Goal: Task Accomplishment & Management: Use online tool/utility

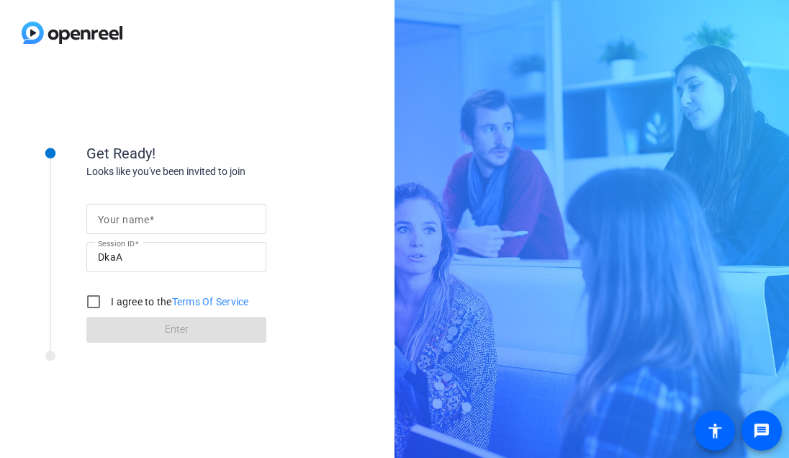
click at [148, 207] on div at bounding box center [176, 219] width 157 height 30
click at [153, 220] on input "Your name" at bounding box center [176, 218] width 157 height 17
type input "[PERSON_NAME] [PERSON_NAME]"
click at [95, 299] on input "I agree to the Terms Of Service" at bounding box center [93, 301] width 29 height 29
checkbox input "true"
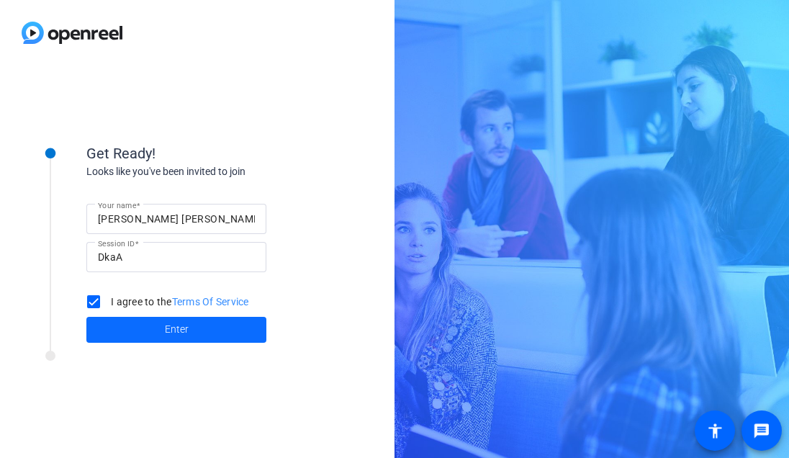
click at [202, 329] on span at bounding box center [176, 329] width 180 height 35
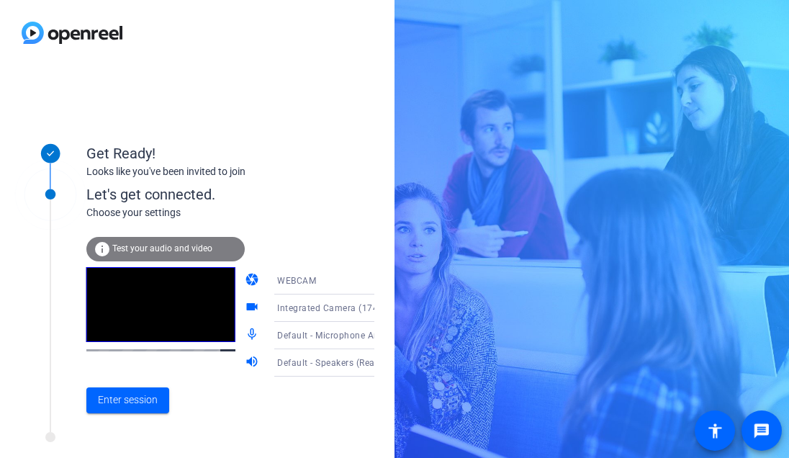
click at [164, 249] on span "Test your audio and video" at bounding box center [162, 248] width 100 height 10
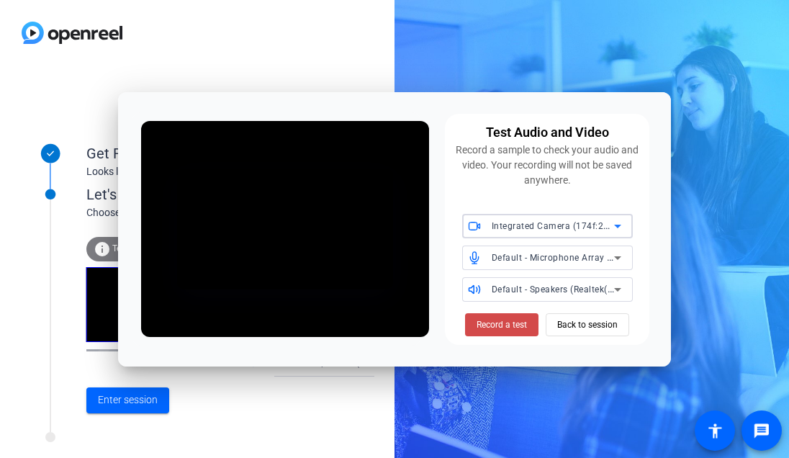
click at [511, 328] on span "Record a test" at bounding box center [502, 324] width 50 height 13
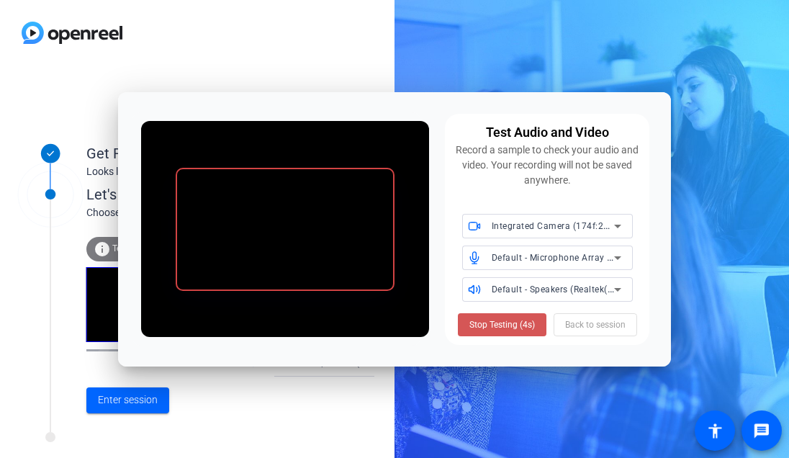
click at [511, 328] on span "Stop Testing (4s)" at bounding box center [502, 324] width 66 height 13
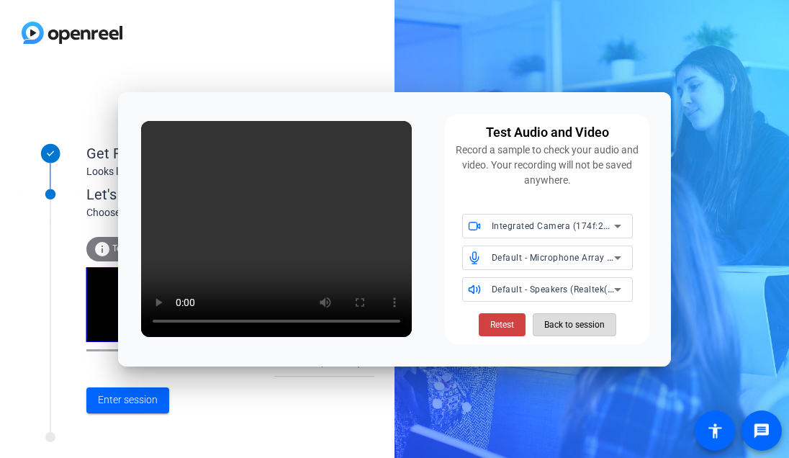
click at [573, 333] on span "Back to session" at bounding box center [574, 324] width 60 height 27
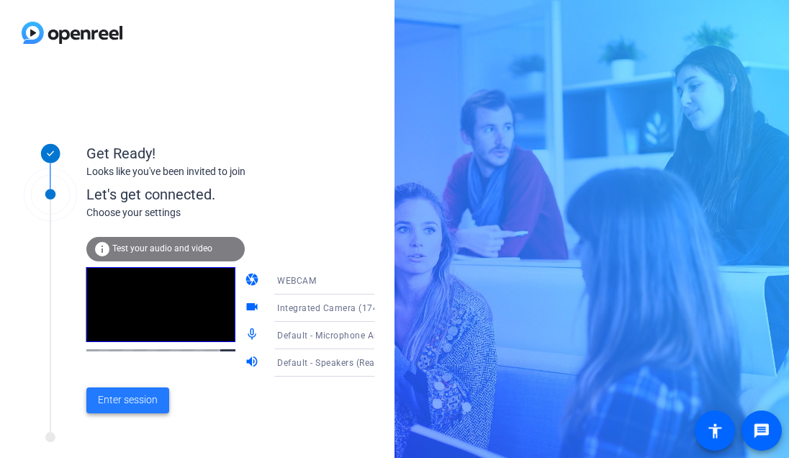
click at [132, 400] on span "Enter session" at bounding box center [128, 399] width 60 height 15
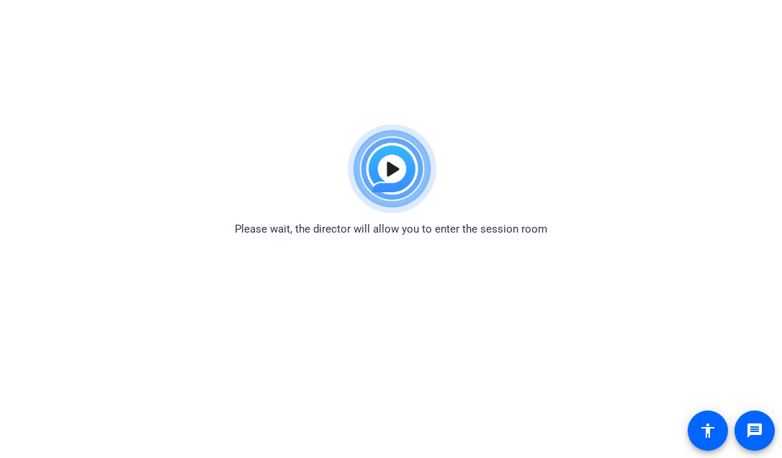
click at [325, 296] on body "Accessibility Screen-Reader Guide, Feedback, and Issue Reporting | New window P…" at bounding box center [391, 346] width 782 height 458
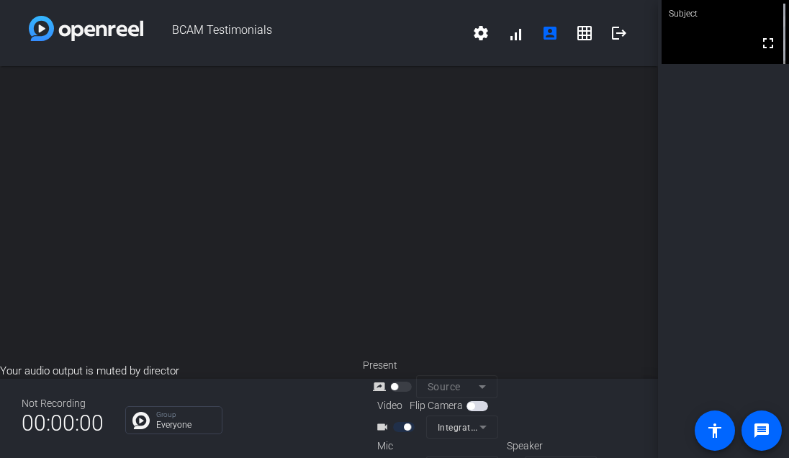
click at [233, 327] on div "open_in_new" at bounding box center [329, 214] width 658 height 297
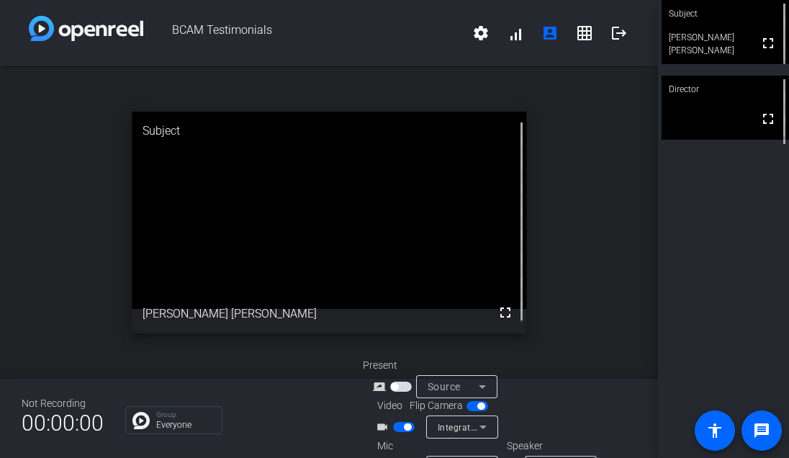
click at [354, 272] on video at bounding box center [329, 210] width 395 height 197
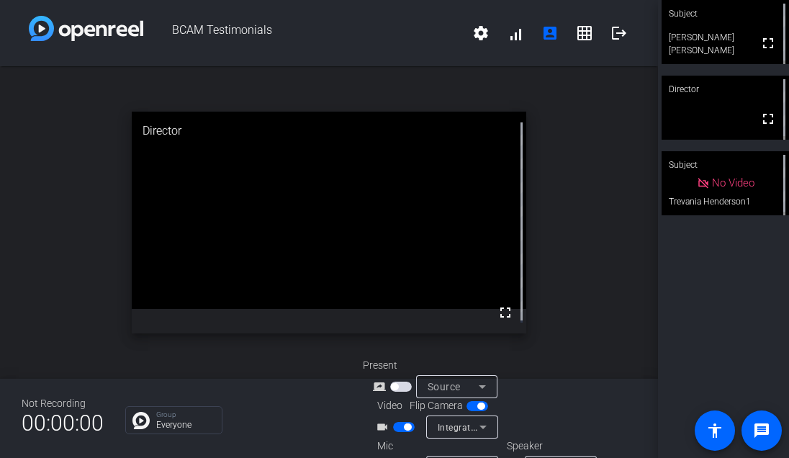
click at [72, 341] on div "open_in_new Director fullscreen" at bounding box center [329, 222] width 658 height 312
click at [569, 289] on div "open_in_new Director fullscreen" at bounding box center [329, 222] width 658 height 312
